Goal: Answer question/provide support: Share knowledge or assist other users

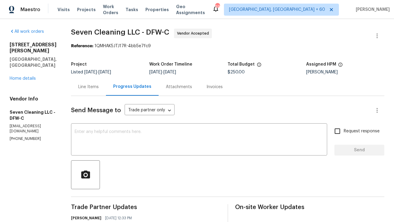
click at [92, 92] on div "Line Items" at bounding box center [88, 87] width 35 height 18
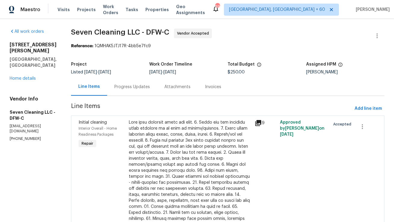
click at [135, 90] on div "Progress Updates" at bounding box center [132, 87] width 50 height 18
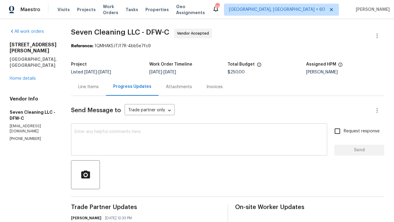
click at [129, 125] on div "x ​" at bounding box center [199, 140] width 256 height 31
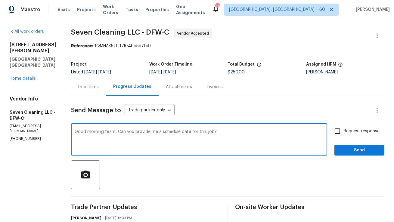
type textarea "Good morning team, Can you provide me a schedule date for this job?"
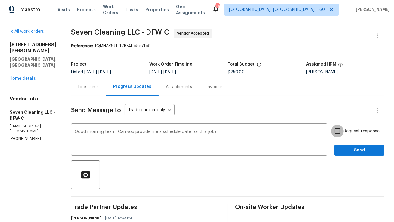
click at [341, 129] on input "Request response" at bounding box center [337, 131] width 13 height 13
checkbox input "true"
click at [348, 152] on span "Send" at bounding box center [359, 151] width 40 height 8
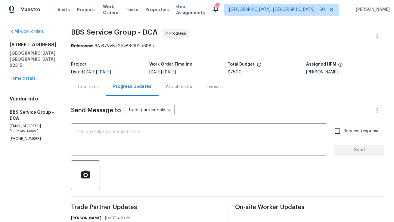
click at [86, 91] on div "Line Items" at bounding box center [88, 87] width 35 height 18
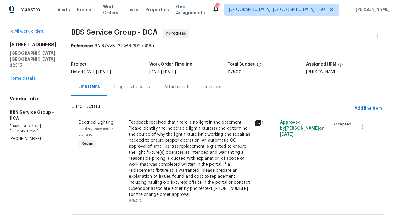
click at [127, 88] on div "Progress Updates" at bounding box center [132, 87] width 36 height 6
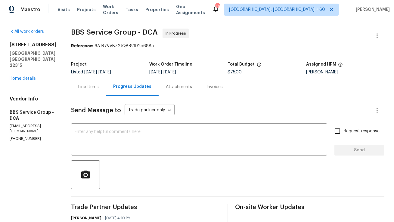
click at [78, 87] on div "Line Items" at bounding box center [88, 87] width 20 height 6
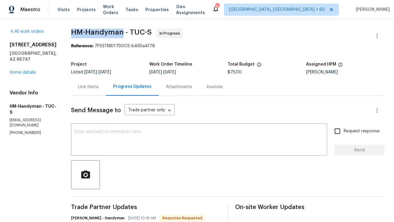
copy span "HM-Handyman"
drag, startPoint x: 78, startPoint y: 33, endPoint x: 128, endPoint y: 30, distance: 50.1
click at [128, 30] on span "HM-Handyman - TUC-S" at bounding box center [111, 32] width 81 height 7
click at [106, 91] on div "Line Items" at bounding box center [88, 87] width 35 height 18
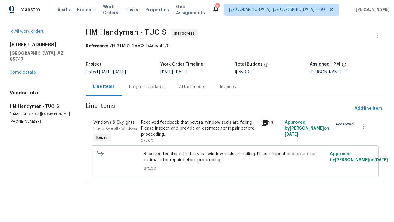
click at [145, 138] on div "Received feedback that several window seals are failing. Please inspect and pro…" at bounding box center [199, 131] width 116 height 24
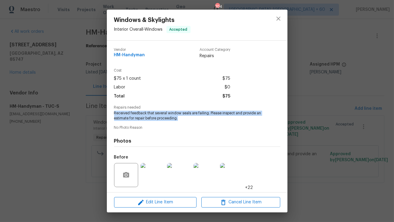
copy span "Received feedback that several window seals are failing. Please inspect and pro…"
drag, startPoint x: 183, startPoint y: 119, endPoint x: 113, endPoint y: 112, distance: 70.5
click at [113, 112] on div "Vendor HM-Handyman Account Category Repairs Cost $75 x 1 count $75 Labor $0 Tot…" at bounding box center [197, 117] width 181 height 152
click at [280, 21] on icon "close" at bounding box center [278, 18] width 7 height 7
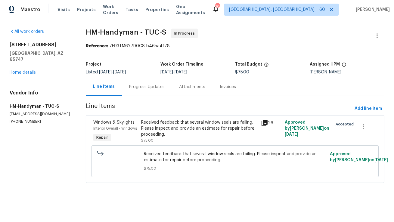
click at [153, 91] on div "Progress Updates" at bounding box center [147, 87] width 50 height 18
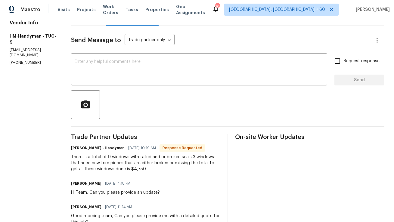
scroll to position [71, 0]
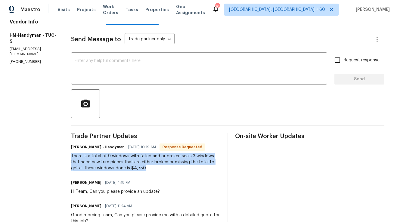
copy div "There is a total of 9 windows with failed and or broken seals 3 windows that ne…"
drag, startPoint x: 153, startPoint y: 167, endPoint x: 76, endPoint y: 154, distance: 78.2
click at [76, 154] on div "All work orders [STREET_ADDRESS] Home details Vendor Info HM-Handyman - TUC-S […" at bounding box center [197, 209] width 394 height 523
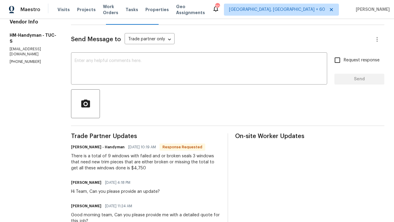
click at [159, 99] on div at bounding box center [227, 103] width 313 height 29
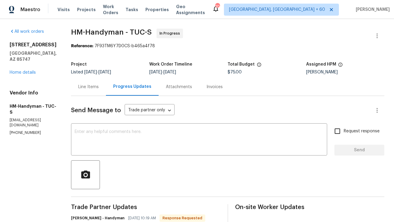
click at [99, 86] on div "Line Items" at bounding box center [88, 87] width 20 height 6
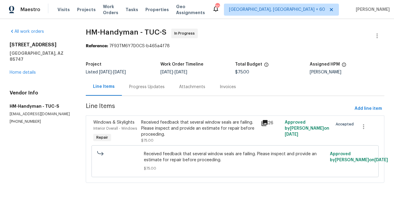
click at [188, 132] on div "Received feedback that several window seals are failing. Please inspect and pro…" at bounding box center [199, 128] width 116 height 18
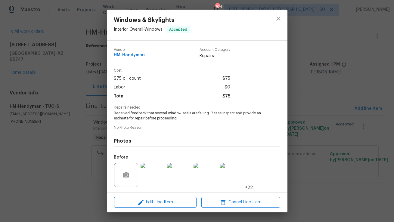
scroll to position [30, 0]
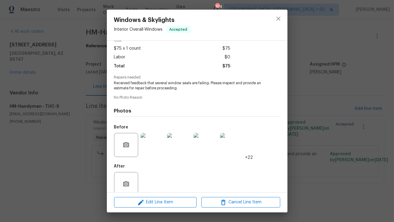
click at [155, 146] on img at bounding box center [153, 145] width 24 height 24
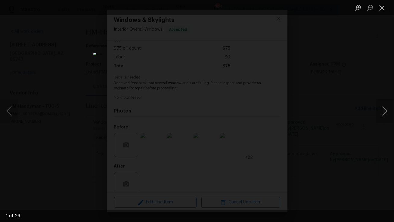
click at [383, 111] on button "Next image" at bounding box center [385, 111] width 18 height 24
click at [385, 111] on button "Next image" at bounding box center [385, 111] width 18 height 24
click at [385, 114] on button "Next image" at bounding box center [385, 111] width 18 height 24
click at [387, 112] on button "Next image" at bounding box center [385, 111] width 18 height 24
click at [387, 116] on button "Next image" at bounding box center [385, 111] width 18 height 24
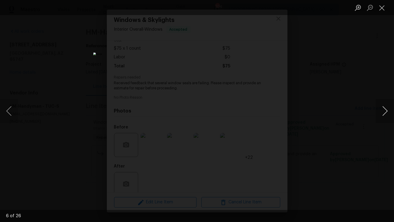
click at [382, 109] on button "Next image" at bounding box center [385, 111] width 18 height 24
click at [385, 115] on button "Next image" at bounding box center [385, 111] width 18 height 24
click at [386, 110] on button "Next image" at bounding box center [385, 111] width 18 height 24
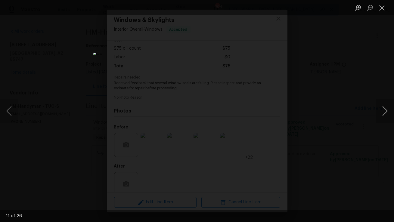
click at [382, 109] on button "Next image" at bounding box center [385, 111] width 18 height 24
click at [382, 114] on button "Next image" at bounding box center [385, 111] width 18 height 24
click at [385, 110] on button "Next image" at bounding box center [385, 111] width 18 height 24
click at [393, 108] on button "Next image" at bounding box center [385, 111] width 18 height 24
click at [385, 110] on button "Next image" at bounding box center [385, 111] width 18 height 24
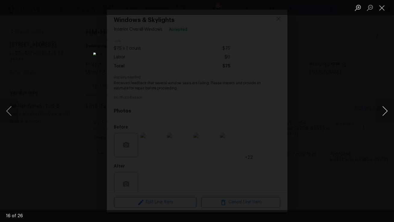
click at [385, 110] on button "Next image" at bounding box center [385, 111] width 18 height 24
click at [382, 9] on button "Close lightbox" at bounding box center [382, 7] width 12 height 11
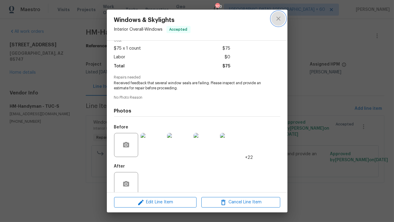
click at [280, 21] on icon "close" at bounding box center [278, 18] width 7 height 7
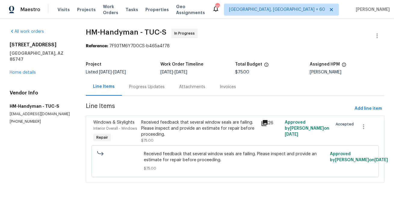
click at [152, 86] on div "Progress Updates" at bounding box center [147, 87] width 36 height 6
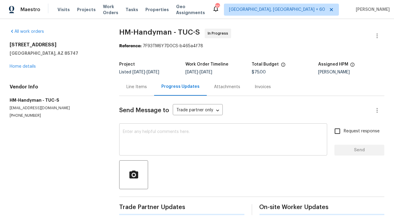
click at [150, 149] on textarea at bounding box center [223, 140] width 201 height 21
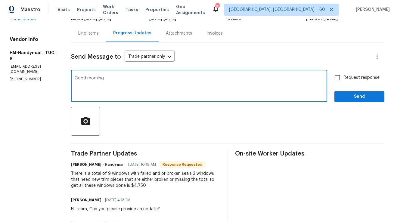
scroll to position [51, 0]
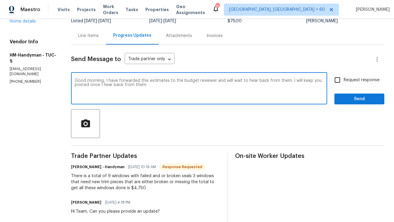
drag, startPoint x: 221, startPoint y: 80, endPoint x: 291, endPoint y: 79, distance: 70.1
click at [291, 79] on textarea "Good morning, I have forwarded this estimates to the budget reviewer and will w…" at bounding box center [199, 89] width 249 height 21
drag, startPoint x: 213, startPoint y: 88, endPoint x: 77, endPoint y: 80, distance: 136.3
click at [77, 80] on div "Good morning, I have forwarded this estimates to the budget reviewer to confirm…" at bounding box center [199, 89] width 256 height 31
paste textarea "I’ve forwarded the estimates to the budget reviewer for confirmation on whether…"
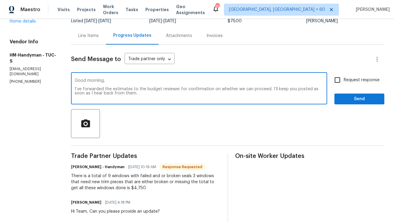
click at [117, 84] on textarea "Good morning, I’ve forwarded the estimates to the budget reviewer for confirmat…" at bounding box center [199, 89] width 249 height 21
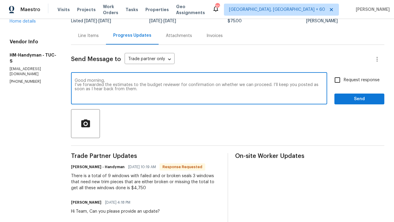
type textarea "Good morning, I’ve forwarded the estimates to the budget reviewer for confirmat…"
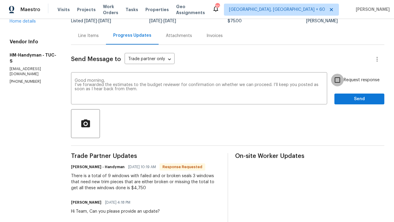
click at [335, 81] on input "Request response" at bounding box center [337, 80] width 13 height 13
checkbox input "true"
click at [353, 100] on span "Send" at bounding box center [359, 99] width 40 height 8
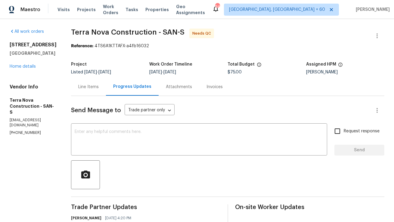
click at [98, 86] on div "Line Items" at bounding box center [88, 87] width 20 height 6
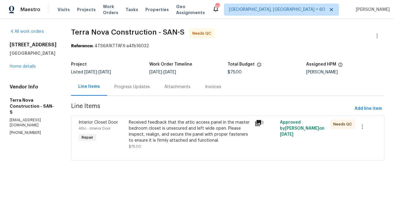
click at [166, 133] on div "Received feedback that the attic access panel in the master bedroom closet is u…" at bounding box center [190, 131] width 122 height 24
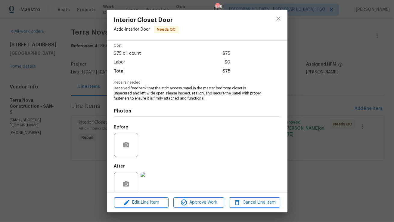
scroll to position [35, 0]
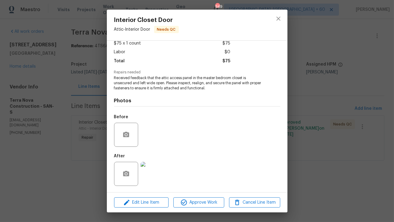
click at [156, 168] on img at bounding box center [153, 174] width 24 height 24
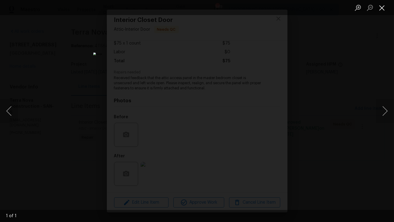
click at [382, 11] on button "Close lightbox" at bounding box center [382, 7] width 12 height 11
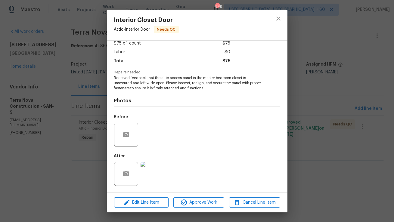
click at [150, 172] on img at bounding box center [153, 174] width 24 height 24
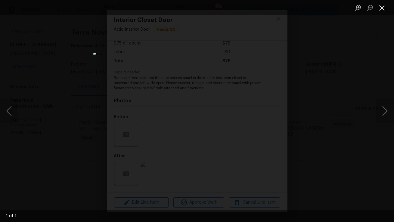
click at [384, 11] on button "Close lightbox" at bounding box center [382, 7] width 12 height 11
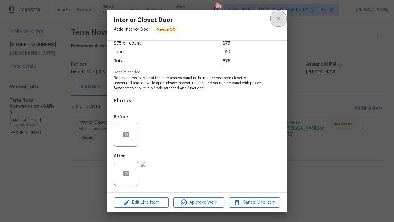
click at [278, 19] on icon "close" at bounding box center [278, 19] width 4 height 4
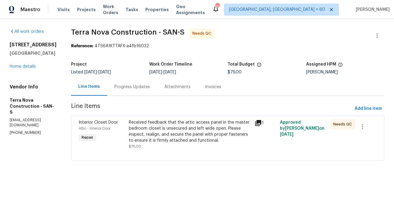
click at [150, 86] on div "Progress Updates" at bounding box center [132, 87] width 36 height 6
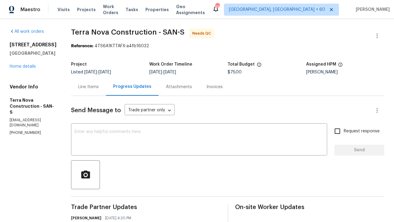
click at [106, 93] on div "Line Items" at bounding box center [88, 87] width 35 height 18
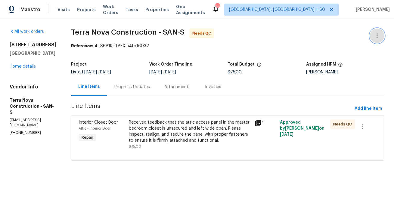
click at [377, 36] on icon "button" at bounding box center [376, 35] width 7 height 7
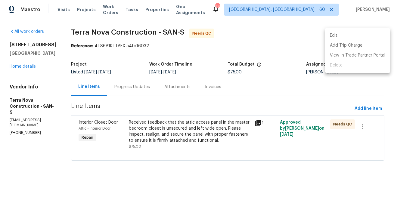
click at [373, 37] on li "Edit" at bounding box center [357, 36] width 65 height 10
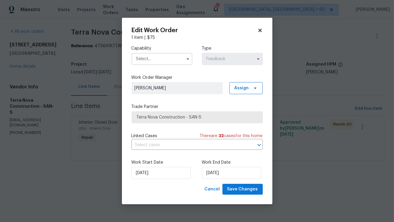
click at [180, 60] on input "text" at bounding box center [162, 59] width 61 height 12
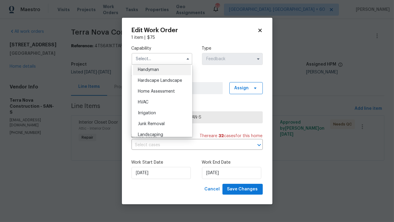
click at [166, 70] on div "Handyman" at bounding box center [162, 69] width 58 height 11
type input "Handyman"
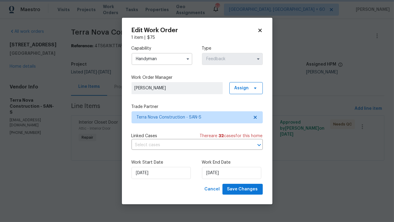
scroll to position [320, 0]
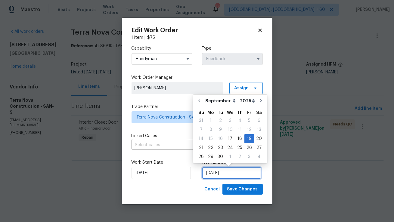
click at [215, 175] on input "19/09/2025" at bounding box center [231, 173] width 59 height 12
click at [235, 149] on div "25" at bounding box center [239, 148] width 9 height 8
type input "25/09/2025"
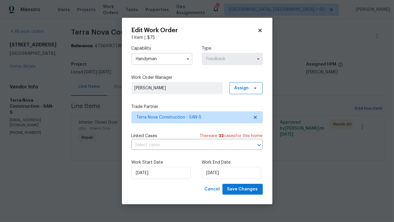
click at [182, 163] on label "Work Start Date" at bounding box center [162, 162] width 61 height 6
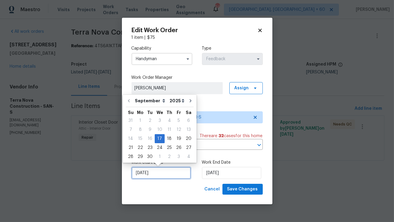
click at [148, 172] on input "17/09/2025" at bounding box center [161, 173] width 59 height 12
click at [209, 189] on span "Cancel" at bounding box center [212, 190] width 15 height 8
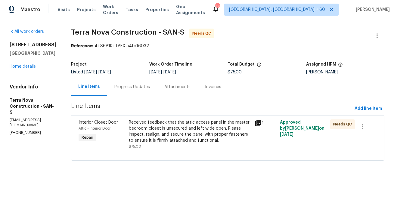
click at [157, 83] on div "Progress Updates" at bounding box center [132, 87] width 50 height 18
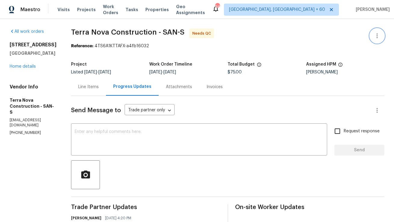
click at [378, 38] on icon "button" at bounding box center [376, 35] width 7 height 7
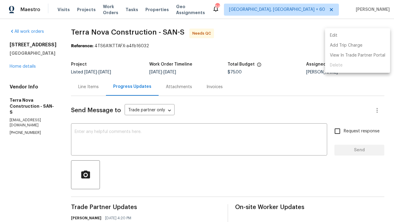
click at [378, 37] on li "Edit" at bounding box center [357, 36] width 65 height 10
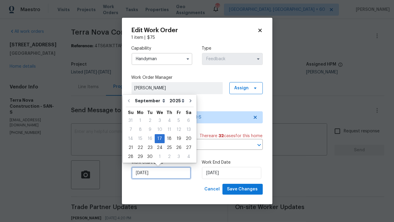
click at [160, 170] on input "17/09/2025" at bounding box center [161, 173] width 59 height 12
click at [187, 137] on div "20" at bounding box center [189, 139] width 10 height 8
type input "20/09/2025"
click at [164, 173] on input "20/09/2025" at bounding box center [161, 173] width 59 height 12
click at [196, 182] on div "Work Start Date 20/09/2025 Work End Date 25/09/2025" at bounding box center [197, 169] width 131 height 29
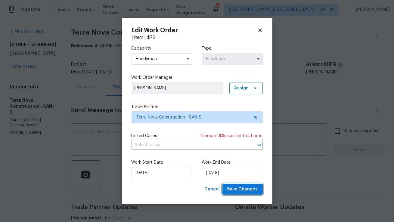
click at [237, 189] on span "Save Changes" at bounding box center [242, 190] width 31 height 8
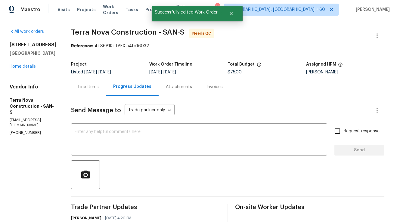
click at [106, 90] on div "Line Items" at bounding box center [88, 87] width 35 height 18
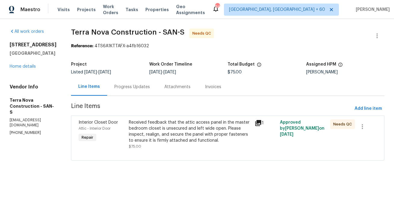
click at [139, 85] on div "Progress Updates" at bounding box center [132, 87] width 36 height 6
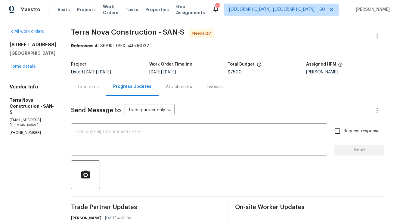
click at [99, 87] on div "Line Items" at bounding box center [88, 87] width 20 height 6
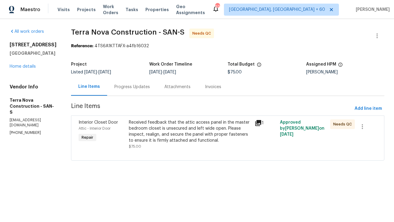
click at [144, 94] on div "Progress Updates" at bounding box center [132, 87] width 50 height 18
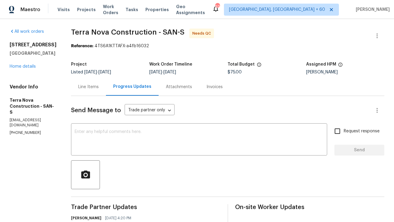
click at [98, 92] on div "Line Items" at bounding box center [88, 87] width 35 height 18
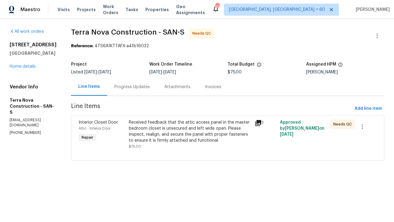
click at [175, 129] on div "Received feedback that the attic access panel in the master bedroom closet is u…" at bounding box center [190, 131] width 122 height 24
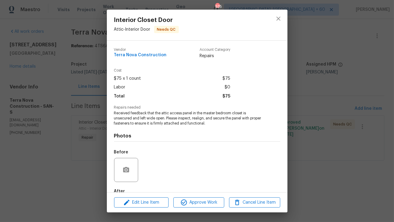
click at [203, 132] on div "Photos Before After" at bounding box center [197, 175] width 166 height 99
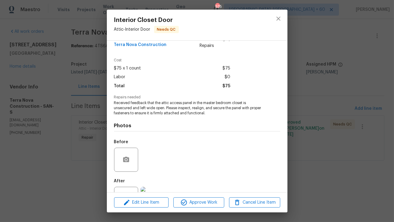
scroll to position [35, 0]
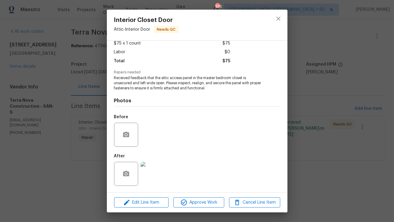
click at [152, 173] on img at bounding box center [153, 174] width 24 height 24
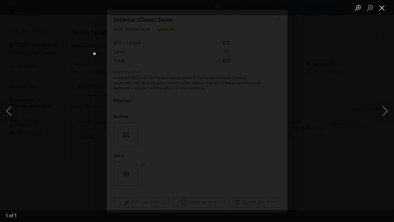
click at [383, 8] on button "Close lightbox" at bounding box center [382, 7] width 12 height 11
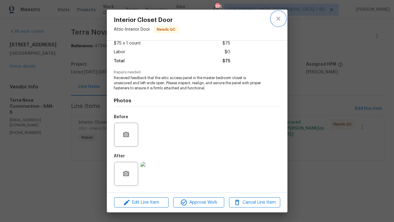
click at [278, 18] on icon "close" at bounding box center [278, 19] width 4 height 4
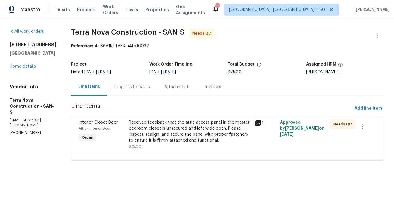
click at [144, 85] on div "Progress Updates" at bounding box center [132, 87] width 36 height 6
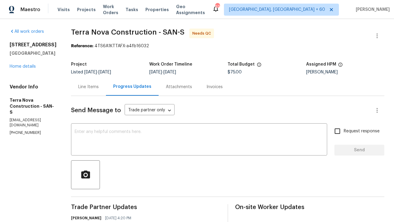
click at [31, 130] on p "(562) 832-8884" at bounding box center [33, 132] width 47 height 5
copy p "(562) 832-8884"
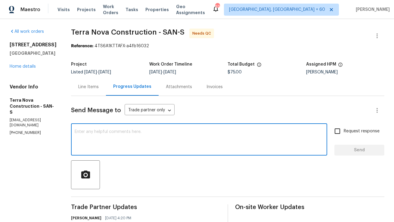
click at [185, 139] on textarea at bounding box center [199, 140] width 249 height 21
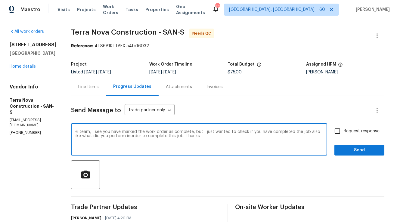
type textarea "Hi team, I see you have marked the work order as complete, but I just wanted to…"
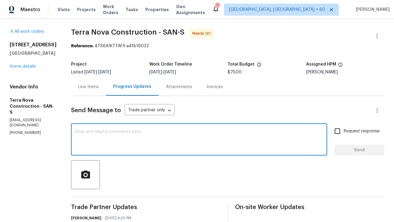
click at [138, 136] on textarea at bounding box center [199, 140] width 249 height 21
paste textarea "Hi Team, I noticed that the work order has been marked as complete, but I just …"
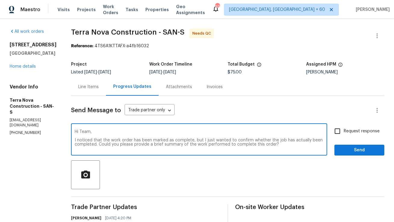
drag, startPoint x: 126, startPoint y: 141, endPoint x: 146, endPoint y: 140, distance: 19.6
click at [146, 140] on textarea "Hi Team, I noticed that the work order has been marked as complete, but I just …" at bounding box center [199, 140] width 249 height 21
click at [119, 136] on textarea "Hi Team, I noticed that the WO has been marked as complete, but I just wanted t…" at bounding box center [199, 140] width 249 height 21
type textarea "Hi Team, I noticed that the WO has been marked as complete, but I just wanted t…"
click at [341, 132] on input "Request response" at bounding box center [337, 131] width 13 height 13
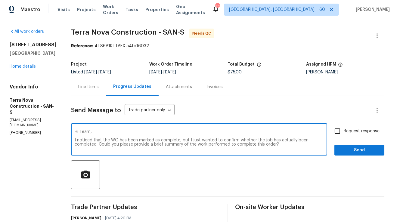
checkbox input "true"
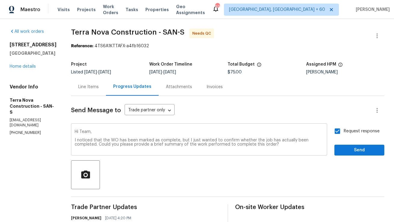
click at [302, 144] on textarea "Hi Team, I noticed that the WO has been marked as complete, but I just wanted t…" at bounding box center [199, 140] width 249 height 21
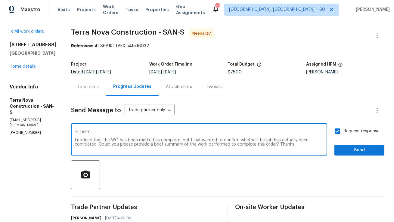
type textarea "Hi Team, I noticed that the WO has been marked as complete, but I just wanted t…"
click at [348, 153] on span "Send" at bounding box center [359, 151] width 40 height 8
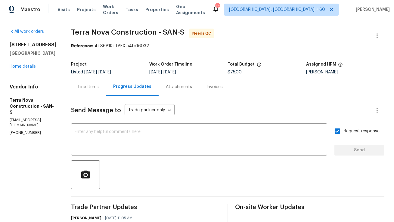
click at [106, 87] on div "Line Items" at bounding box center [88, 87] width 35 height 18
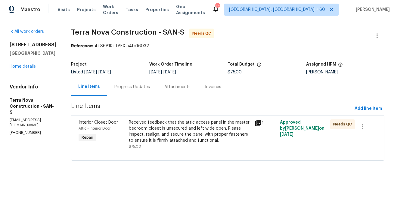
click at [150, 88] on div "Progress Updates" at bounding box center [132, 87] width 36 height 6
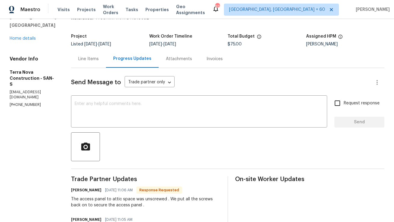
scroll to position [12, 0]
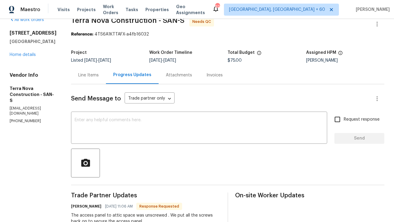
click at [99, 77] on div "Line Items" at bounding box center [88, 75] width 20 height 6
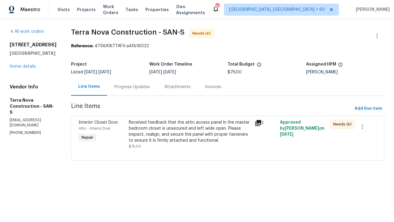
click at [147, 140] on div "Received feedback that the attic access panel in the master bedroom closet is u…" at bounding box center [190, 131] width 122 height 24
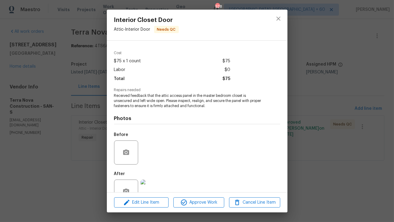
scroll to position [35, 0]
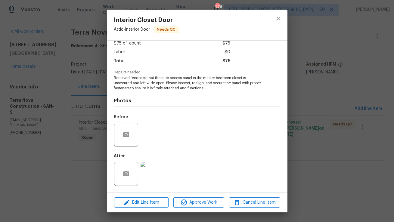
click at [155, 176] on img at bounding box center [153, 174] width 24 height 24
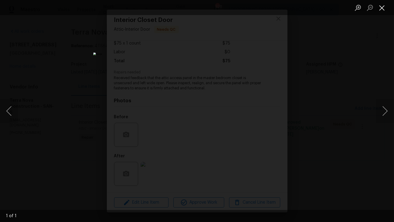
click at [383, 11] on button "Close lightbox" at bounding box center [382, 7] width 12 height 11
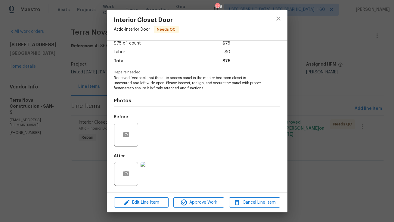
scroll to position [0, 0]
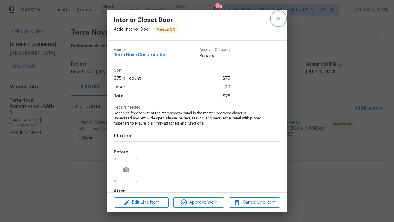
click at [277, 17] on icon "close" at bounding box center [278, 18] width 7 height 7
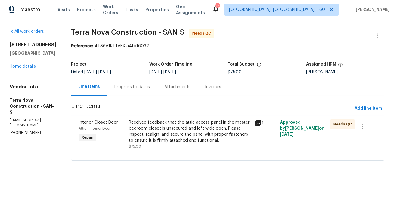
click at [176, 132] on div "Received feedback that the attic access panel in the master bedroom closet is u…" at bounding box center [190, 131] width 122 height 24
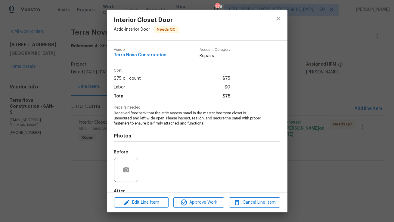
scroll to position [35, 0]
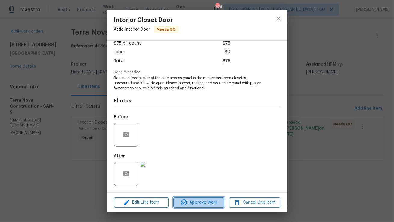
click at [187, 203] on span "Approve Work" at bounding box center [198, 203] width 47 height 8
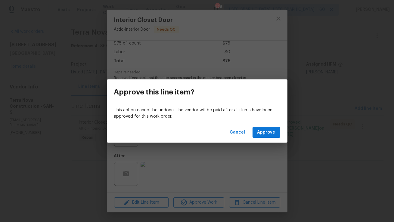
click at [281, 127] on div "Cancel Approve" at bounding box center [197, 132] width 181 height 21
click at [278, 129] on button "Approve" at bounding box center [266, 132] width 28 height 11
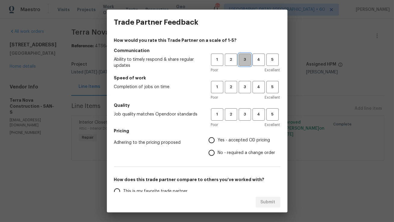
click at [244, 60] on span "3" at bounding box center [244, 59] width 11 height 7
click at [244, 89] on span "3" at bounding box center [244, 87] width 11 height 7
click at [241, 113] on span "3" at bounding box center [244, 114] width 11 height 7
click at [212, 142] on input "Yes - accepted OD pricing" at bounding box center [211, 140] width 13 height 13
radio input "true"
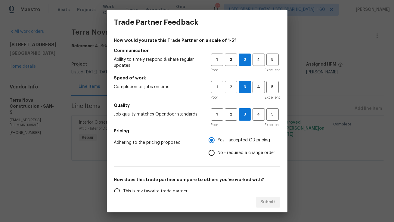
scroll to position [49, 0]
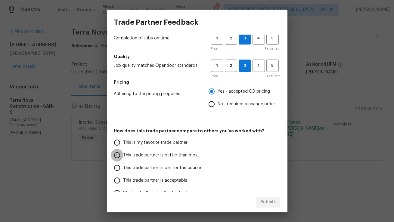
click at [121, 158] on input "This trade partner is better than most" at bounding box center [117, 155] width 13 height 13
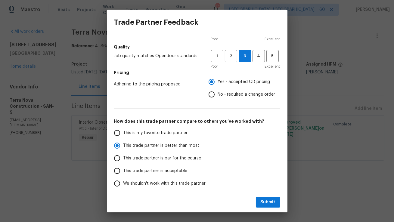
scroll to position [68, 0]
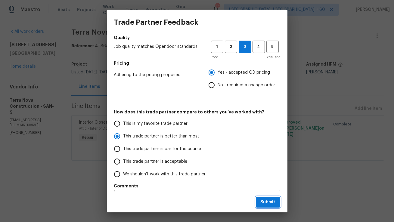
click at [263, 201] on span "Submit" at bounding box center [268, 203] width 15 height 8
radio input "true"
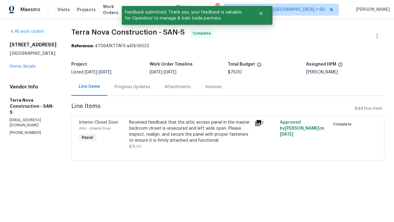
click at [148, 88] on div "Progress Updates" at bounding box center [133, 87] width 36 height 6
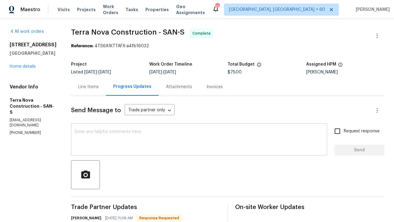
click at [133, 147] on textarea at bounding box center [199, 140] width 249 height 21
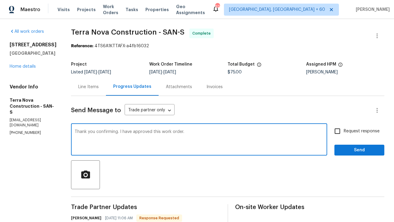
scroll to position [5, 0]
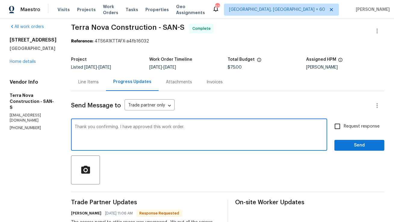
type textarea "Thank you confirming. I have approved this work order."
click at [350, 147] on span "Send" at bounding box center [359, 146] width 40 height 8
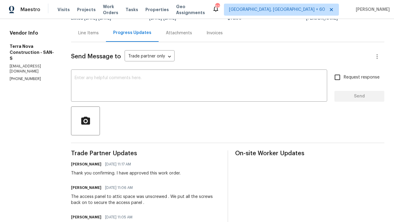
scroll to position [0, 0]
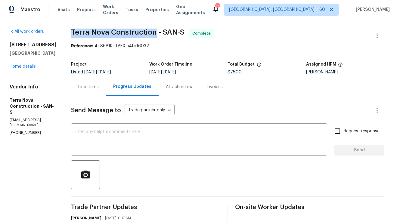
copy span "Terra Nova Construction"
drag, startPoint x: 88, startPoint y: 31, endPoint x: 170, endPoint y: 31, distance: 82.2
click at [170, 31] on span "Terra Nova Construction - SAN-S" at bounding box center [127, 32] width 113 height 7
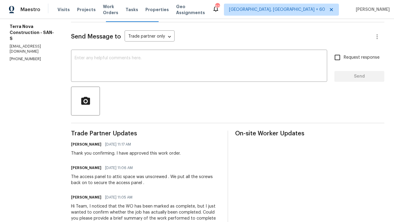
scroll to position [110, 0]
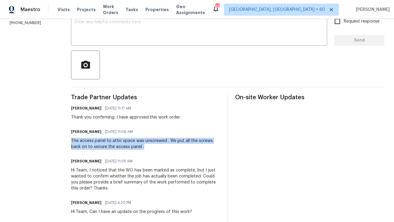
drag, startPoint x: 86, startPoint y: 140, endPoint x: 161, endPoint y: 147, distance: 75.3
click at [161, 147] on div "All work orders 2644 La Costa Ave Carlsbad, CA 92009 Home details Vendor Info T…" at bounding box center [197, 191] width 394 height 564
copy div "The access panel to attic space was unscrewed . We put all the screws back on t…"
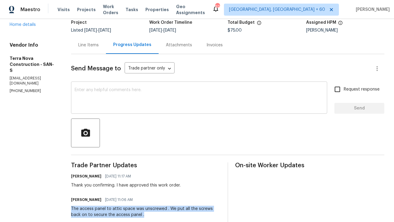
scroll to position [0, 0]
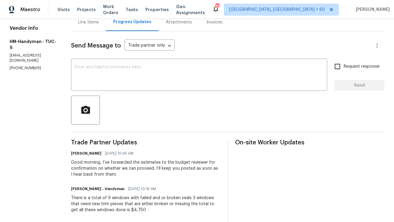
scroll to position [65, 0]
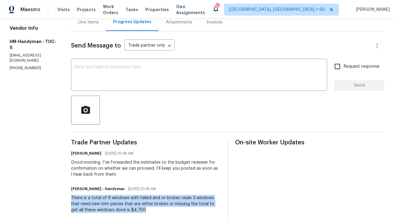
copy div "There is a total of 9 windows with failed and or broken seals 3 windows that ne…"
drag, startPoint x: 153, startPoint y: 210, endPoint x: 77, endPoint y: 196, distance: 76.9
click at [77, 196] on div "There is a total of 9 windows with failed and or broken seals 3 windows that ne…" at bounding box center [145, 204] width 149 height 18
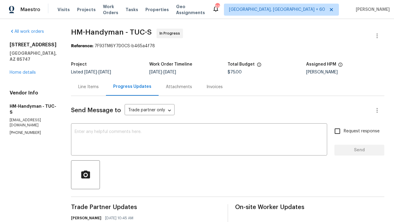
click at [96, 88] on div "Line Items" at bounding box center [88, 87] width 20 height 6
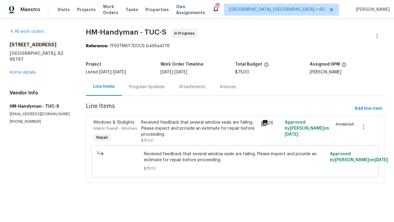
click at [157, 88] on div "Progress Updates" at bounding box center [147, 87] width 36 height 6
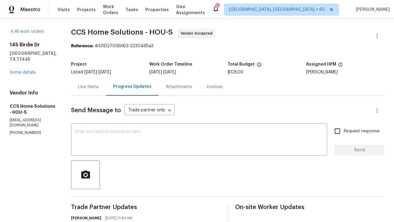
click at [92, 94] on div "Line Items" at bounding box center [88, 87] width 35 height 18
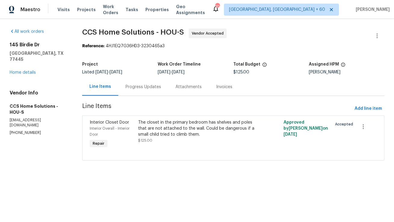
click at [28, 130] on p "[PHONE_NUMBER]" at bounding box center [39, 132] width 58 height 5
copy p "[PHONE_NUMBER]"
click at [48, 118] on p "[EMAIL_ADDRESS][DOMAIN_NAME]" at bounding box center [39, 123] width 58 height 10
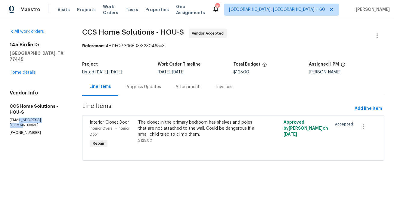
click at [48, 118] on p "[EMAIL_ADDRESS][DOMAIN_NAME]" at bounding box center [39, 123] width 58 height 10
copy p "[EMAIL_ADDRESS][DOMAIN_NAME]"
click at [135, 92] on div "Progress Updates" at bounding box center [143, 87] width 50 height 18
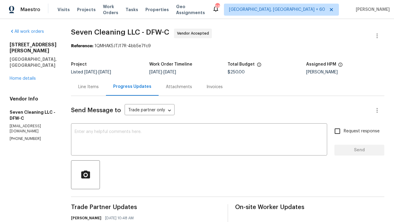
click at [99, 86] on div "Line Items" at bounding box center [88, 87] width 20 height 6
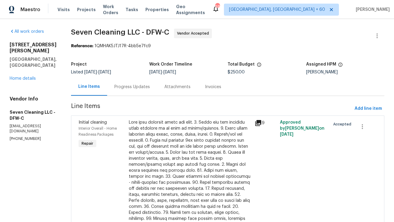
click at [141, 92] on div "Progress Updates" at bounding box center [132, 87] width 50 height 18
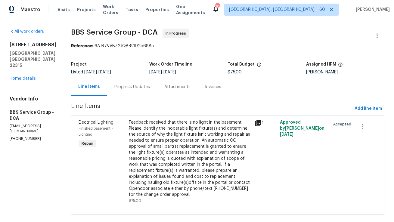
click at [114, 88] on div "Progress Updates" at bounding box center [132, 87] width 36 height 6
